Goal: Check status: Check status

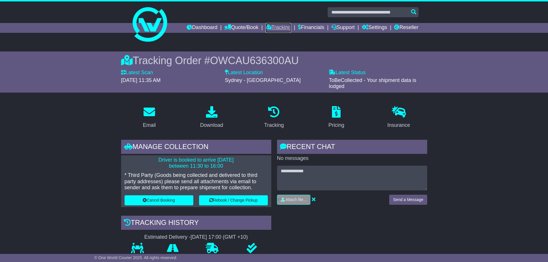
click at [265, 26] on link "Tracking" at bounding box center [277, 28] width 25 height 10
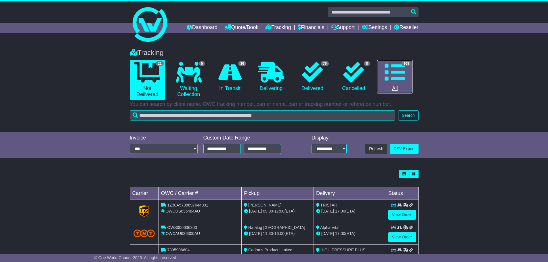
drag, startPoint x: 388, startPoint y: 72, endPoint x: 389, endPoint y: 75, distance: 2.9
click at [389, 72] on icon at bounding box center [394, 72] width 21 height 21
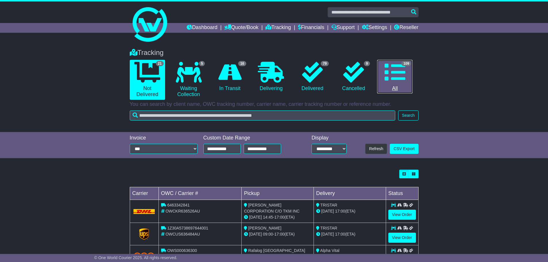
click at [396, 74] on icon at bounding box center [394, 72] width 21 height 21
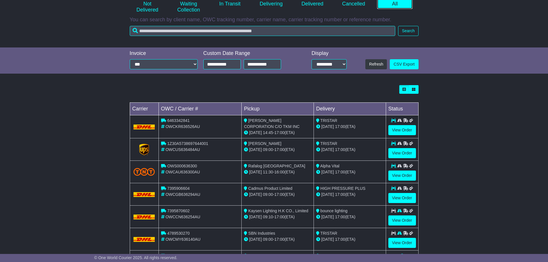
scroll to position [164, 0]
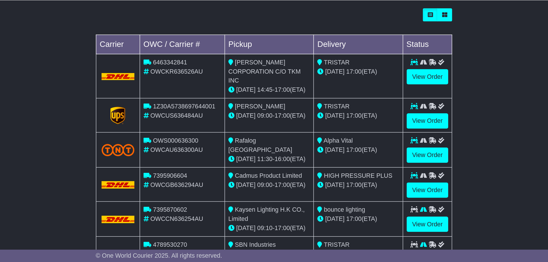
scroll to position [164, 0]
